Goal: Navigation & Orientation: Find specific page/section

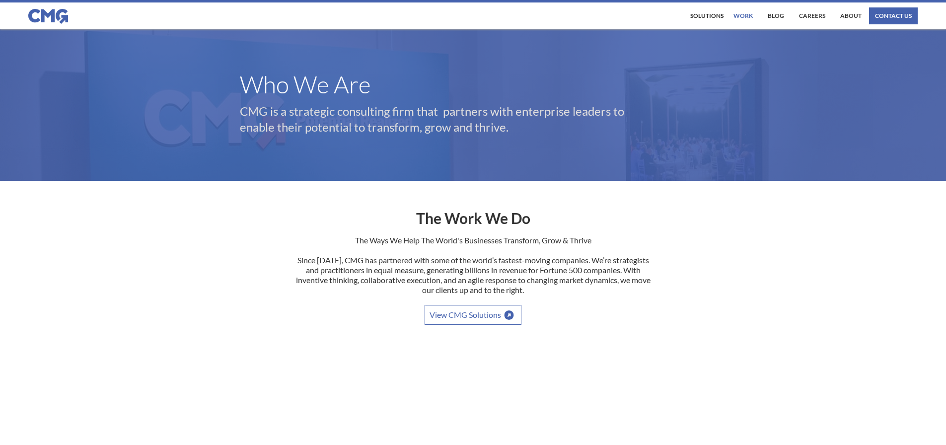
click at [752, 14] on link "work" at bounding box center [743, 15] width 24 height 17
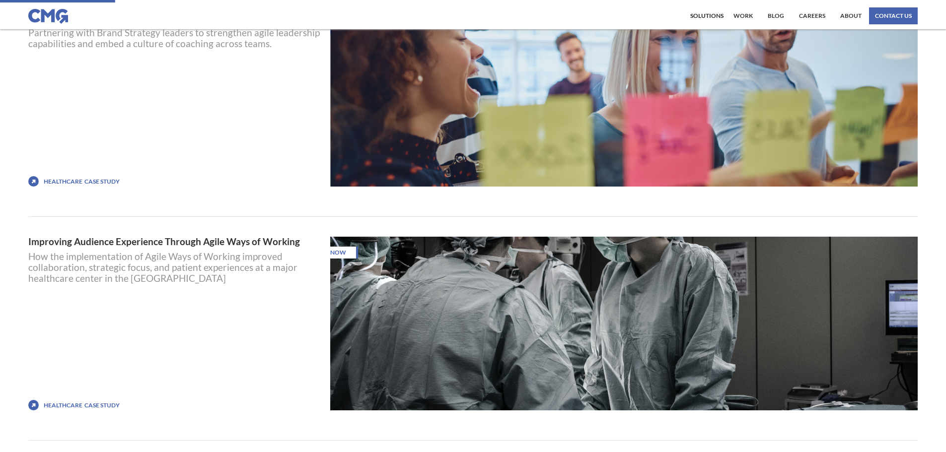
scroll to position [497, 0]
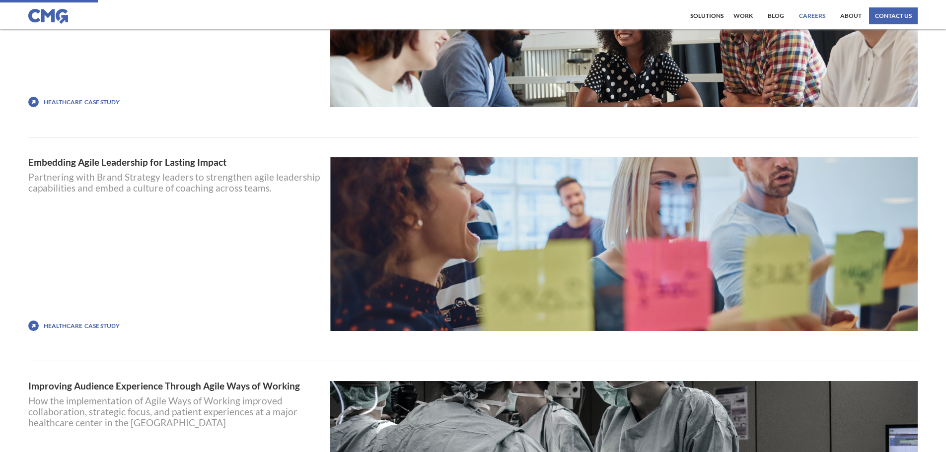
click at [808, 17] on link "Careers" at bounding box center [812, 15] width 31 height 17
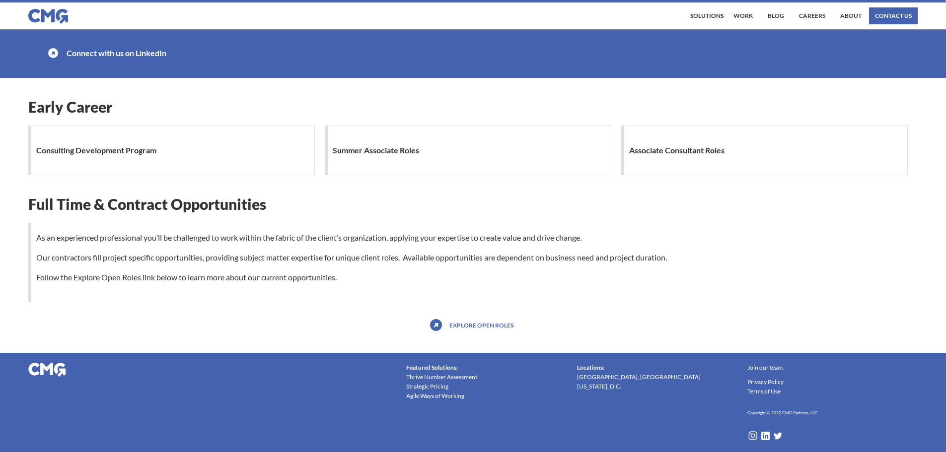
scroll to position [850, 0]
click at [478, 326] on link "Explore open roles" at bounding box center [481, 325] width 69 height 16
